Goal: Transaction & Acquisition: Purchase product/service

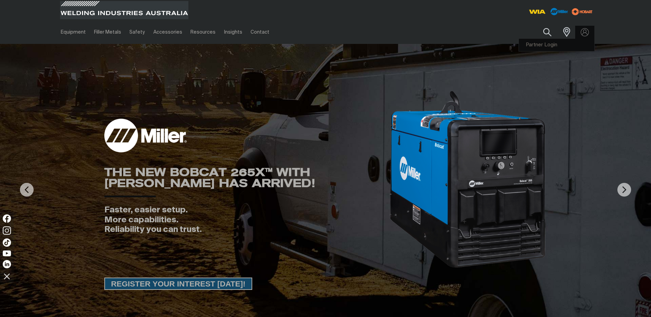
click at [554, 44] on link "Partner Login" at bounding box center [557, 45] width 76 height 13
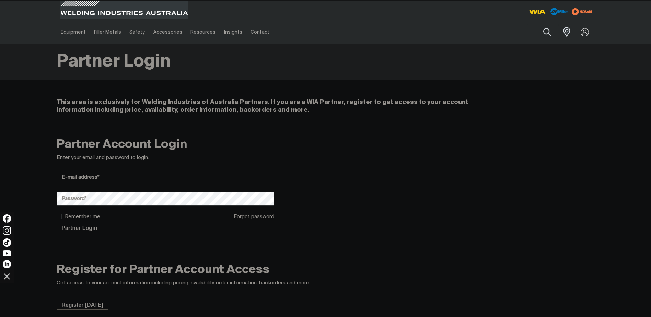
type input "[PERSON_NAME][EMAIL_ADDRESS][PERSON_NAME][DOMAIN_NAME]"
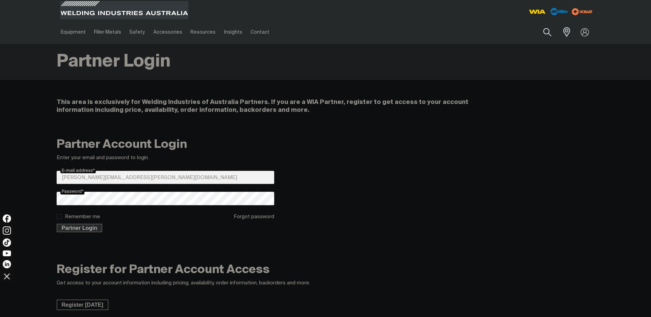
click at [71, 229] on span "Partner Login" at bounding box center [79, 228] width 45 height 9
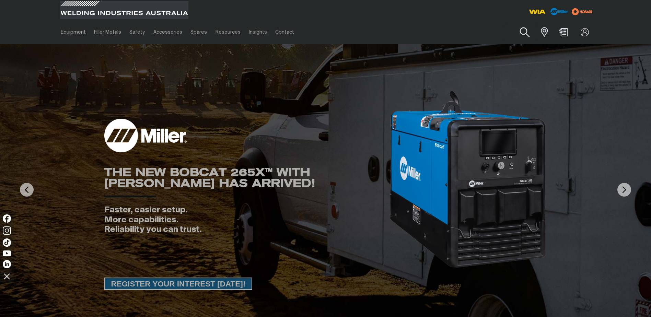
click at [518, 32] on button "Search products" at bounding box center [525, 33] width 28 height 20
click at [441, 33] on input "Search" at bounding box center [484, 31] width 106 height 15
type input "w64"
click at [513, 24] on button "Search products" at bounding box center [524, 32] width 23 height 16
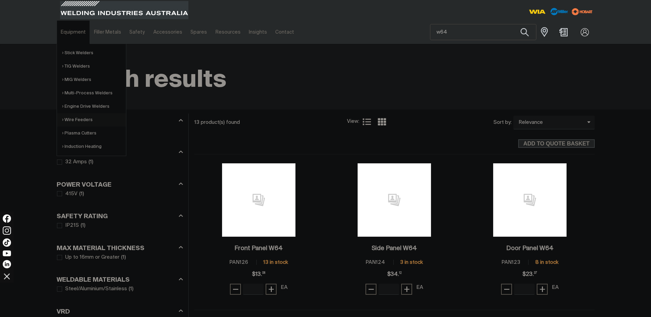
click at [77, 120] on link "Wire Feeders" at bounding box center [94, 119] width 64 height 13
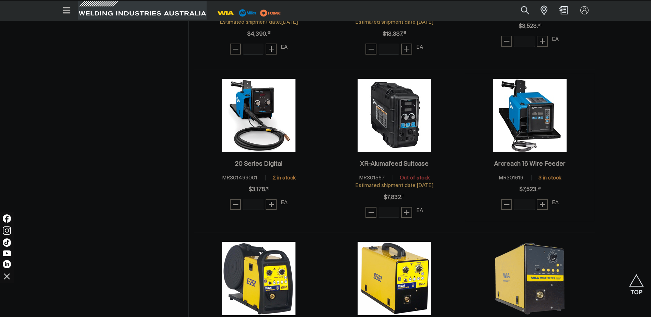
scroll to position [618, 0]
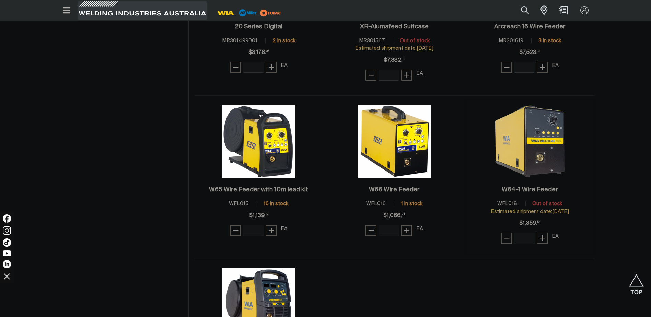
click at [528, 135] on img at bounding box center [529, 141] width 73 height 73
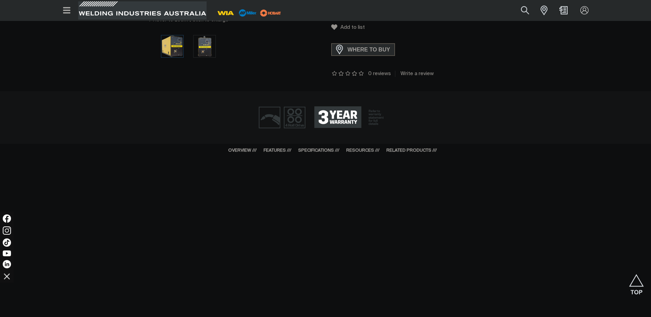
scroll to position [309, 0]
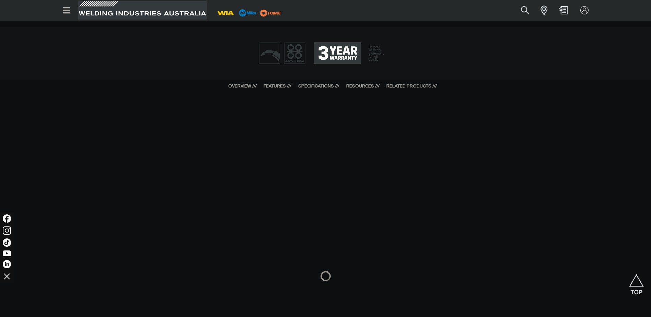
click at [368, 85] on link "RESOURCES ///" at bounding box center [362, 86] width 33 height 4
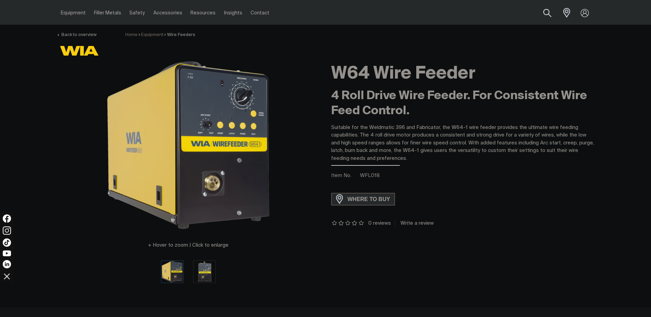
scroll to position [22, 0]
